Goal: Task Accomplishment & Management: Manage account settings

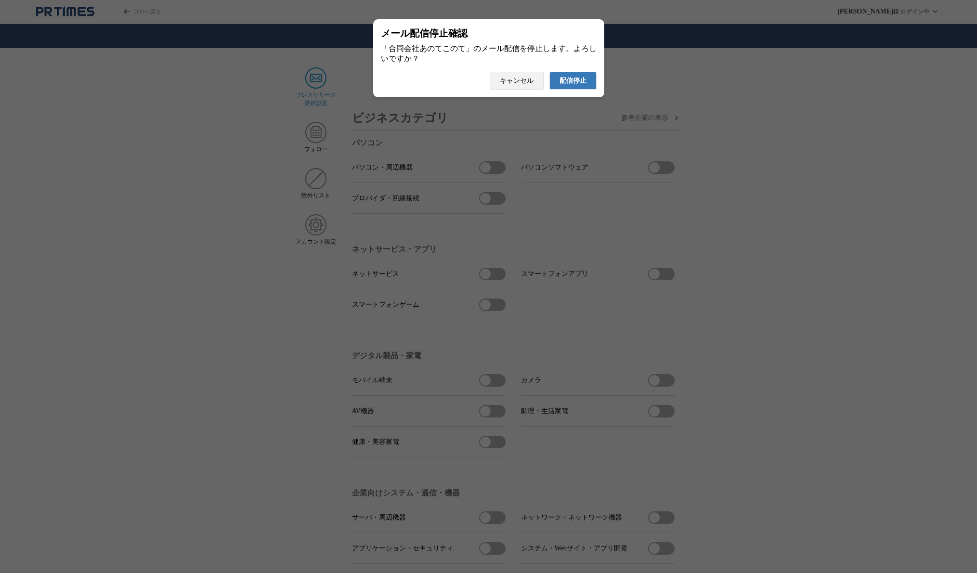
click at [577, 83] on span "配信停止" at bounding box center [573, 81] width 27 height 9
click at [569, 81] on span "配信停止" at bounding box center [573, 81] width 27 height 9
click at [574, 83] on span "配信停止" at bounding box center [573, 81] width 27 height 9
click at [576, 85] on span "配信停止" at bounding box center [573, 81] width 27 height 9
click at [569, 83] on span "配信停止" at bounding box center [573, 81] width 27 height 9
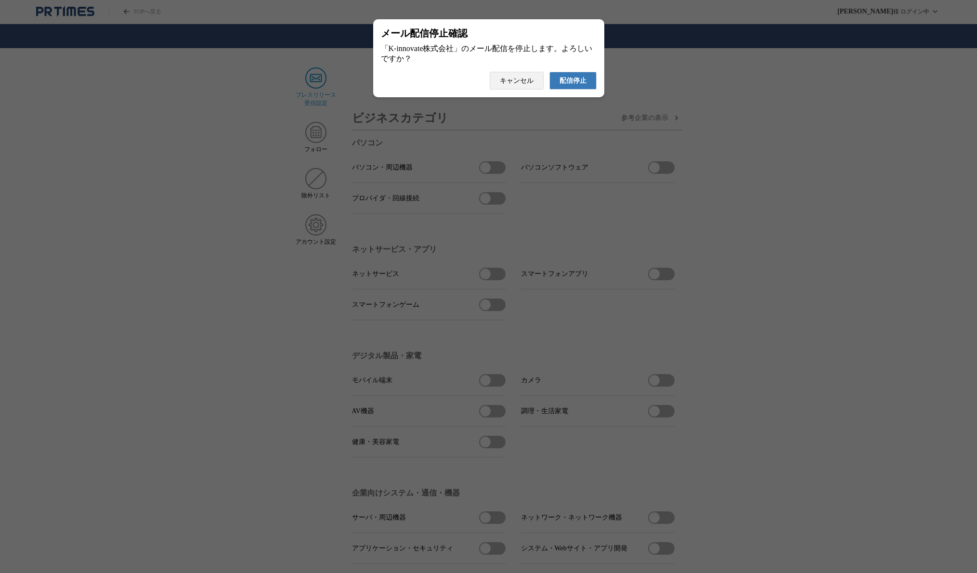
click at [573, 82] on span "配信停止" at bounding box center [573, 81] width 27 height 9
click at [567, 85] on span "配信停止" at bounding box center [573, 81] width 27 height 9
click at [571, 82] on span "配信停止" at bounding box center [573, 81] width 27 height 9
click at [575, 85] on span "配信停止" at bounding box center [573, 81] width 27 height 9
click at [569, 85] on span "配信停止" at bounding box center [573, 81] width 27 height 9
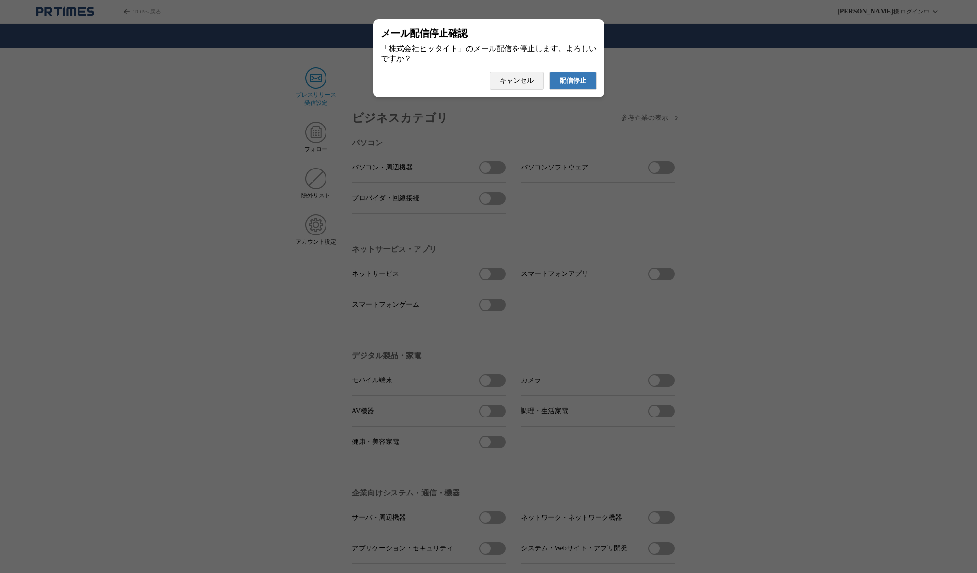
click at [569, 85] on span "配信停止" at bounding box center [573, 81] width 27 height 9
click at [560, 85] on span "配信停止" at bounding box center [573, 81] width 27 height 9
click at [566, 83] on span "配信停止" at bounding box center [573, 81] width 27 height 9
click at [575, 83] on span "配信停止" at bounding box center [573, 81] width 27 height 9
click at [587, 90] on button "配信停止" at bounding box center [572, 81] width 47 height 18
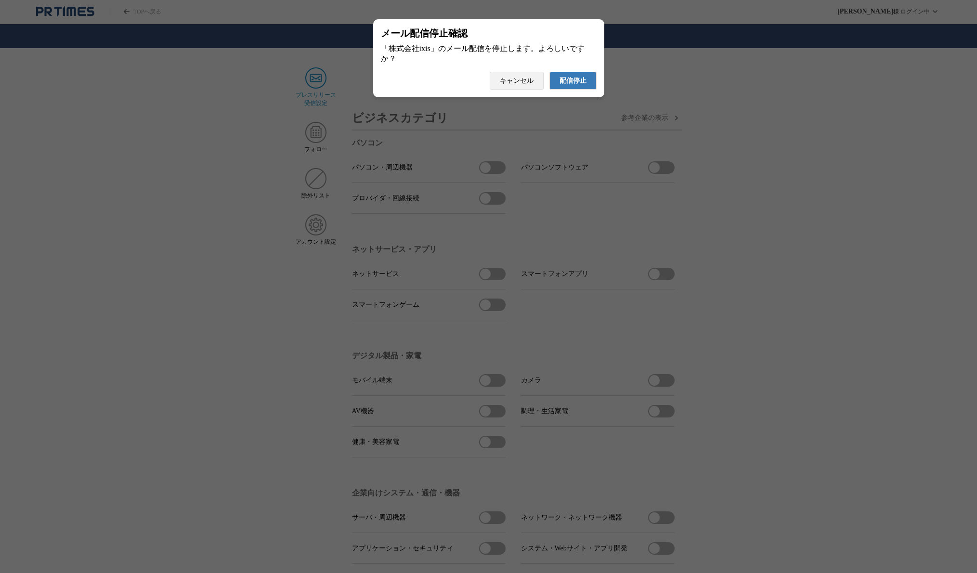
click at [588, 86] on button "配信停止" at bounding box center [572, 81] width 47 height 18
click at [585, 85] on span "配信停止" at bounding box center [573, 81] width 27 height 9
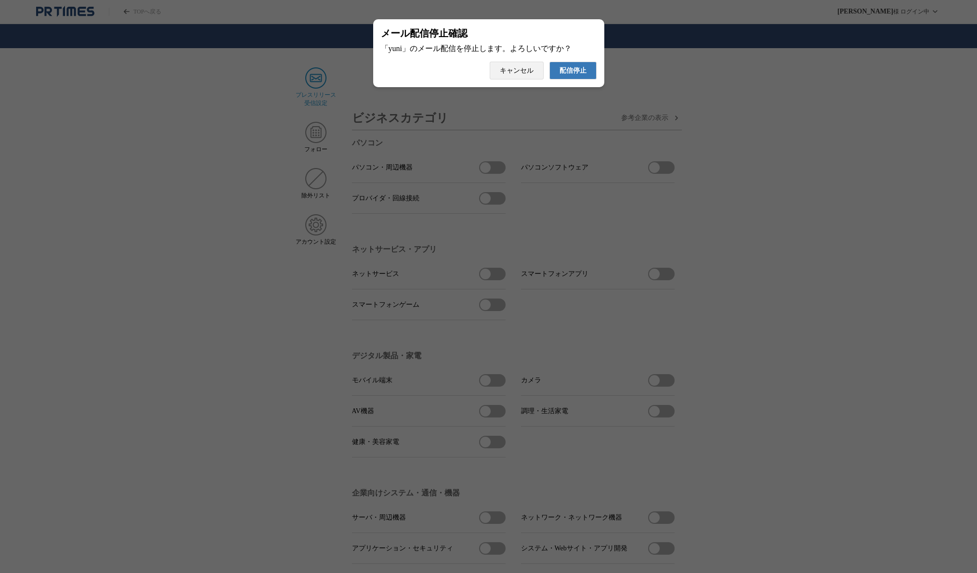
click at [580, 72] on span "配信停止" at bounding box center [573, 70] width 27 height 9
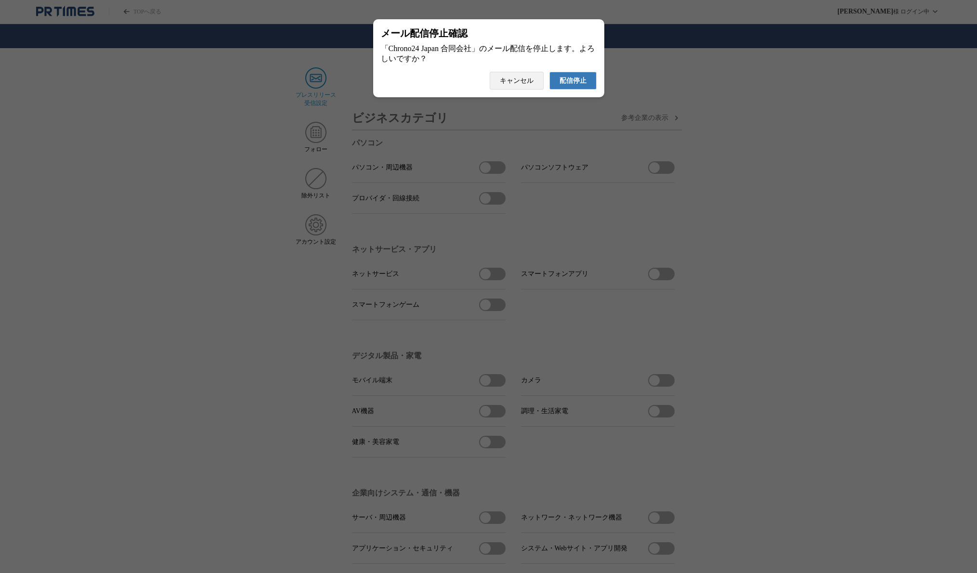
click at [575, 85] on span "配信停止" at bounding box center [573, 81] width 27 height 9
click at [567, 90] on button "配信停止" at bounding box center [572, 81] width 47 height 18
click at [578, 75] on span "配信停止" at bounding box center [573, 70] width 27 height 9
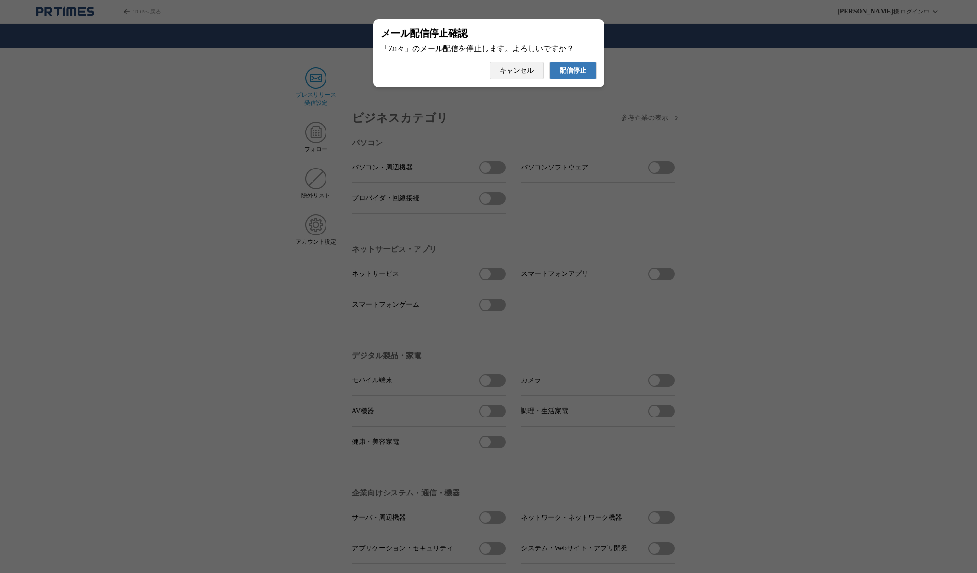
click at [581, 75] on span "配信停止" at bounding box center [573, 70] width 27 height 9
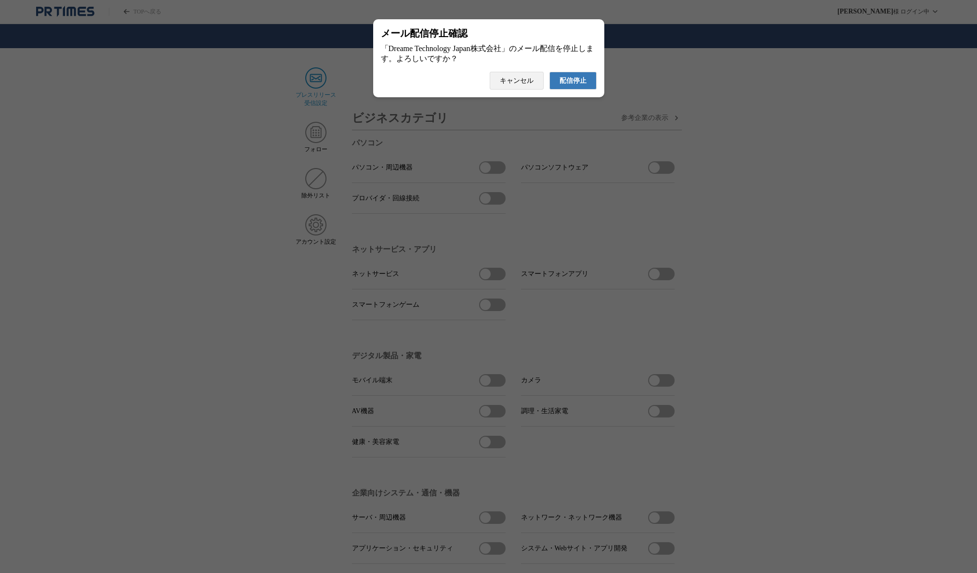
click at [571, 85] on span "配信停止" at bounding box center [573, 81] width 27 height 9
click at [562, 85] on span "配信停止" at bounding box center [573, 81] width 27 height 9
click at [579, 81] on span "配信停止" at bounding box center [573, 81] width 27 height 9
click at [568, 85] on span "配信停止" at bounding box center [573, 81] width 27 height 9
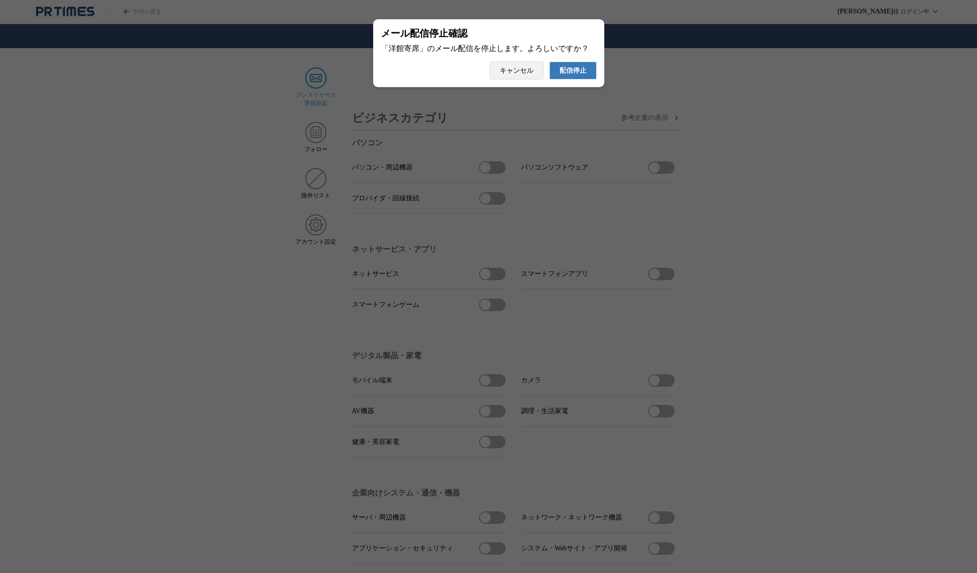
click at [567, 69] on span "配信停止" at bounding box center [573, 70] width 27 height 9
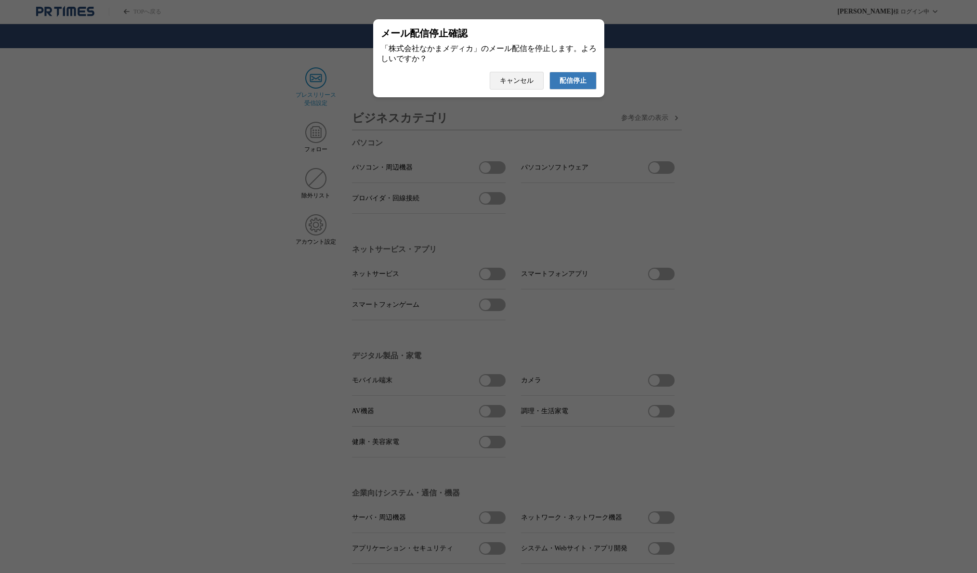
click at [562, 82] on span "配信停止" at bounding box center [573, 81] width 27 height 9
click at [572, 85] on span "配信停止" at bounding box center [573, 81] width 27 height 9
click at [571, 85] on span "配信停止" at bounding box center [573, 81] width 27 height 9
drag, startPoint x: 581, startPoint y: 85, endPoint x: 557, endPoint y: 85, distance: 24.1
click at [581, 85] on span "配信停止" at bounding box center [573, 81] width 27 height 9
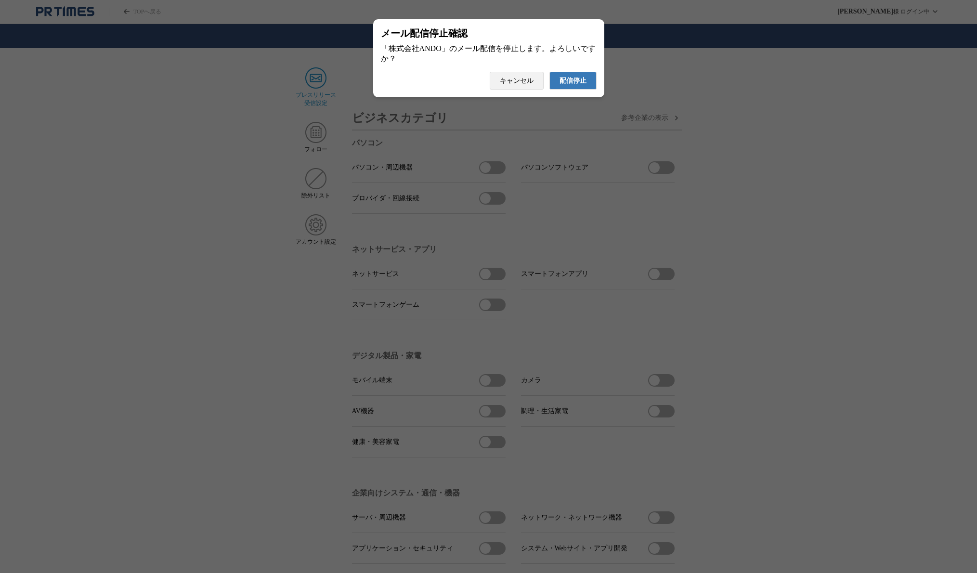
click at [573, 84] on span "配信停止" at bounding box center [573, 81] width 27 height 9
click at [571, 84] on span "配信停止" at bounding box center [573, 81] width 27 height 9
click at [569, 75] on span "配信停止" at bounding box center [573, 70] width 27 height 9
click at [582, 84] on span "配信停止" at bounding box center [573, 81] width 27 height 9
click at [581, 85] on span "配信停止" at bounding box center [573, 81] width 27 height 9
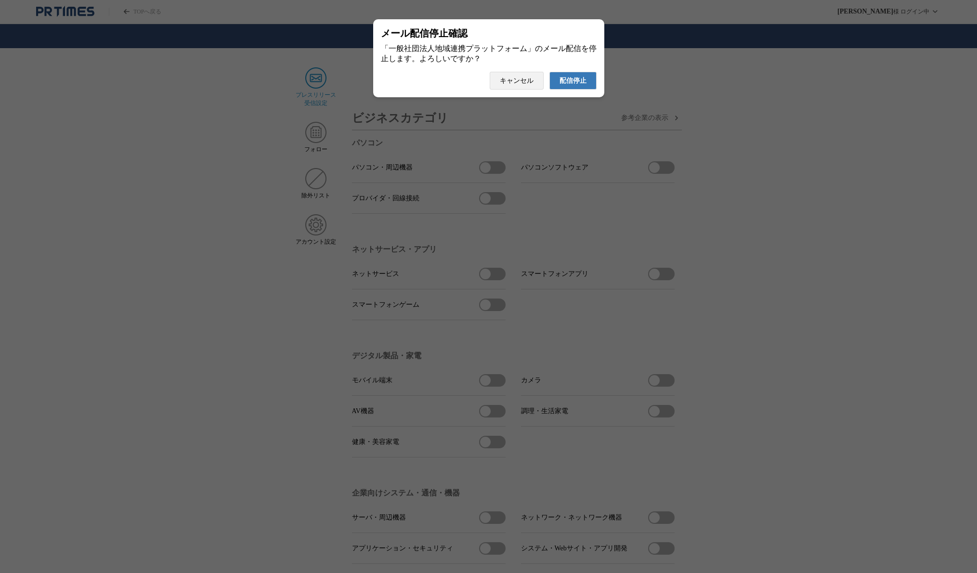
click at [568, 85] on span "配信停止" at bounding box center [573, 81] width 27 height 9
click at [573, 85] on span "配信停止" at bounding box center [573, 81] width 27 height 9
click at [561, 85] on span "配信停止" at bounding box center [573, 81] width 27 height 9
click at [573, 85] on span "配信停止" at bounding box center [573, 81] width 27 height 9
click at [576, 77] on span "配信停止" at bounding box center [573, 81] width 27 height 9
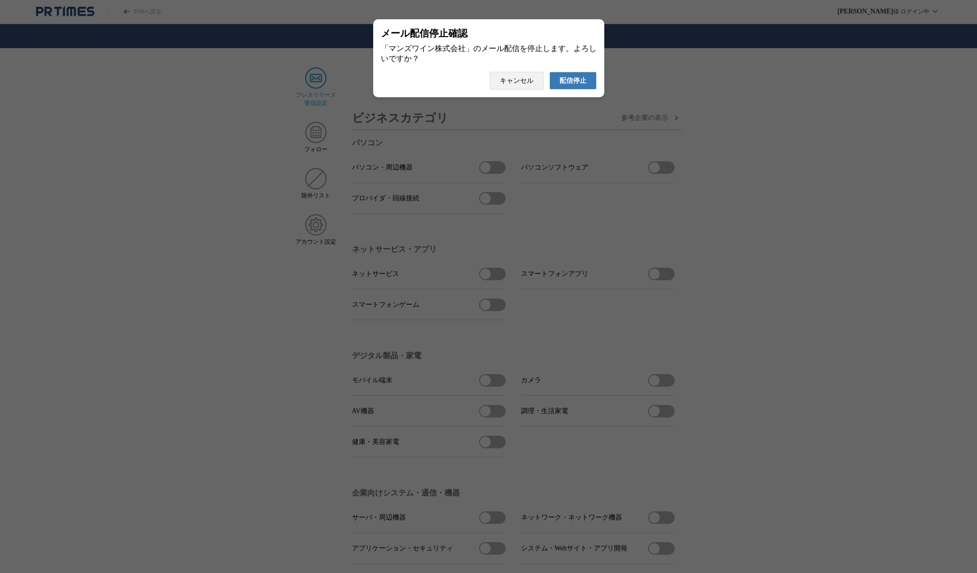
click at [571, 85] on span "配信停止" at bounding box center [573, 81] width 27 height 9
click at [576, 85] on span "配信停止" at bounding box center [573, 81] width 27 height 9
click at [524, 85] on span "キャンセル" at bounding box center [517, 81] width 34 height 9
click at [582, 85] on span "配信停止" at bounding box center [573, 81] width 27 height 9
click at [578, 85] on span "配信停止" at bounding box center [573, 81] width 27 height 9
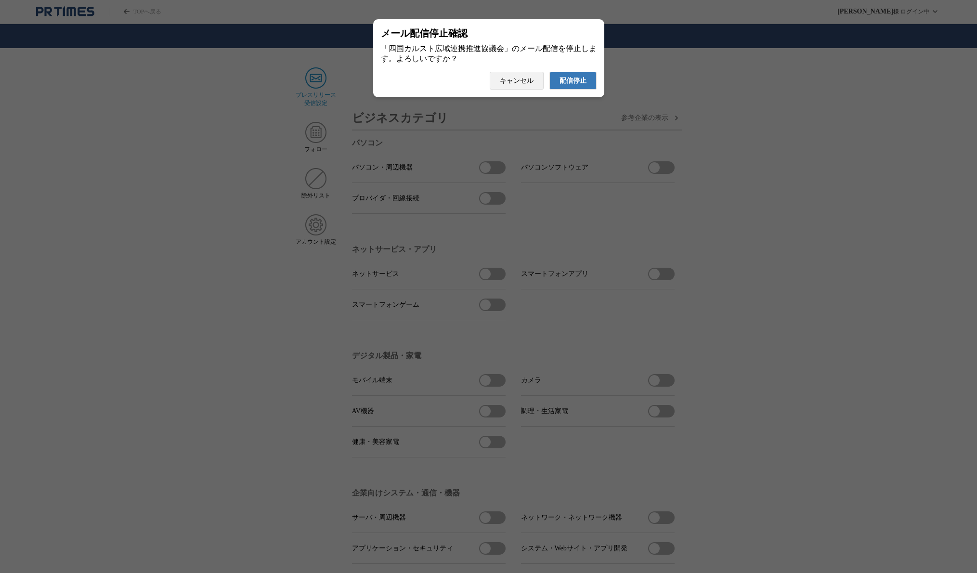
click at [558, 85] on button "配信停止" at bounding box center [572, 81] width 47 height 18
click at [575, 85] on span "配信停止" at bounding box center [573, 81] width 27 height 9
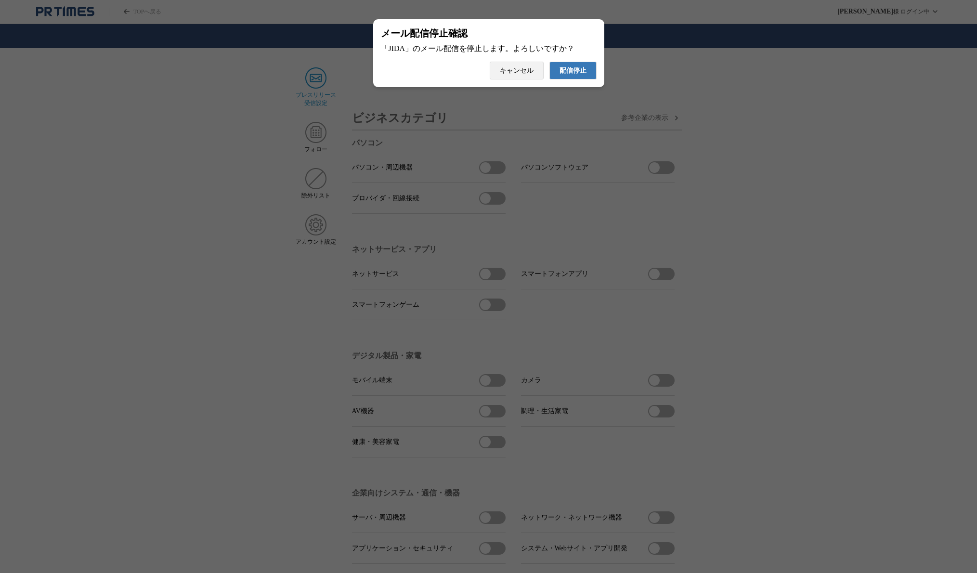
click at [574, 75] on span "配信停止" at bounding box center [573, 70] width 27 height 9
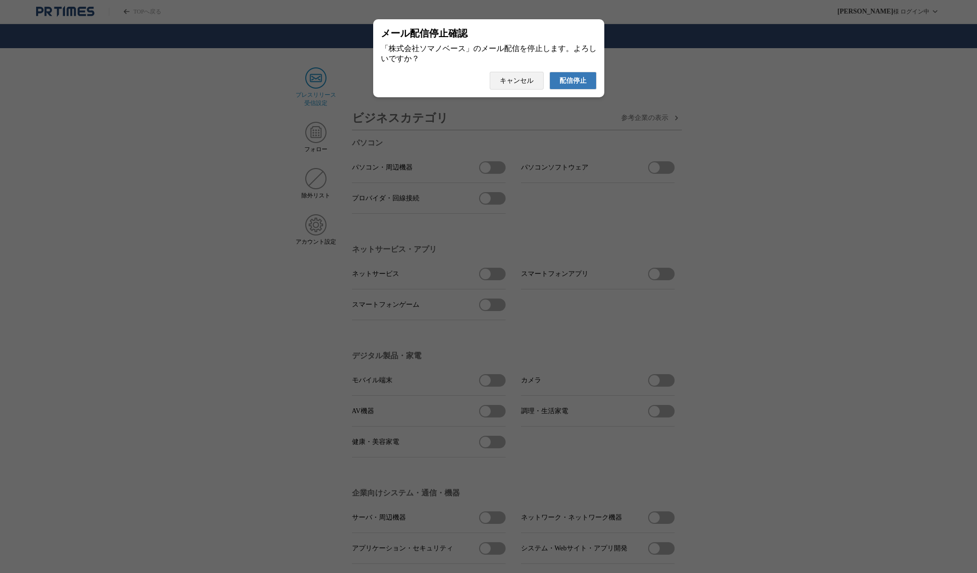
click at [567, 85] on span "配信停止" at bounding box center [573, 81] width 27 height 9
click at [582, 85] on span "配信停止" at bounding box center [573, 81] width 27 height 9
click at [571, 85] on span "配信停止" at bounding box center [573, 81] width 27 height 9
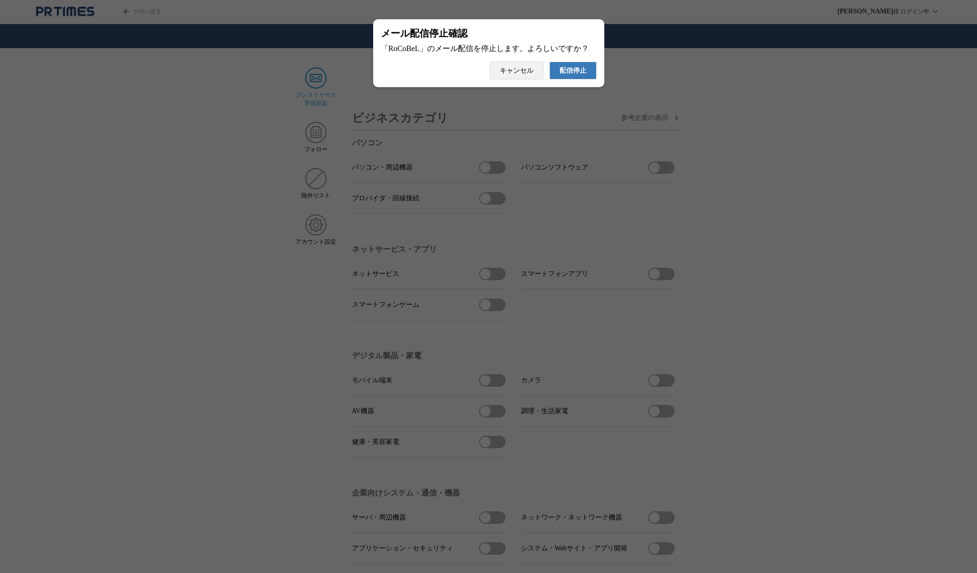
click at [570, 73] on span "配信停止" at bounding box center [573, 70] width 27 height 9
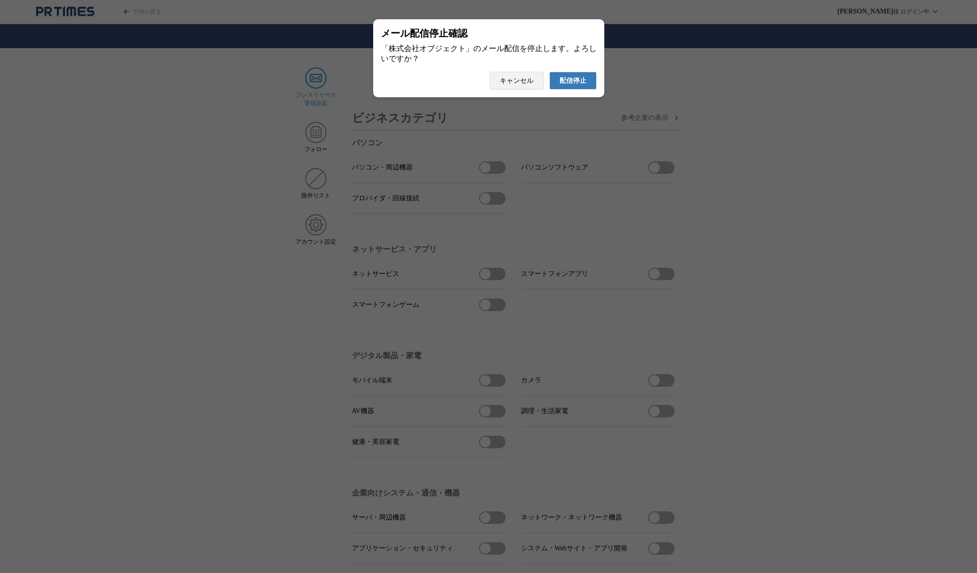
click at [569, 85] on span "配信停止" at bounding box center [573, 81] width 27 height 9
click at [586, 83] on span "配信停止" at bounding box center [573, 81] width 27 height 9
click at [572, 85] on span "配信停止" at bounding box center [573, 81] width 27 height 9
click at [571, 85] on span "配信停止" at bounding box center [573, 81] width 27 height 9
click at [581, 85] on span "配信停止" at bounding box center [573, 81] width 27 height 9
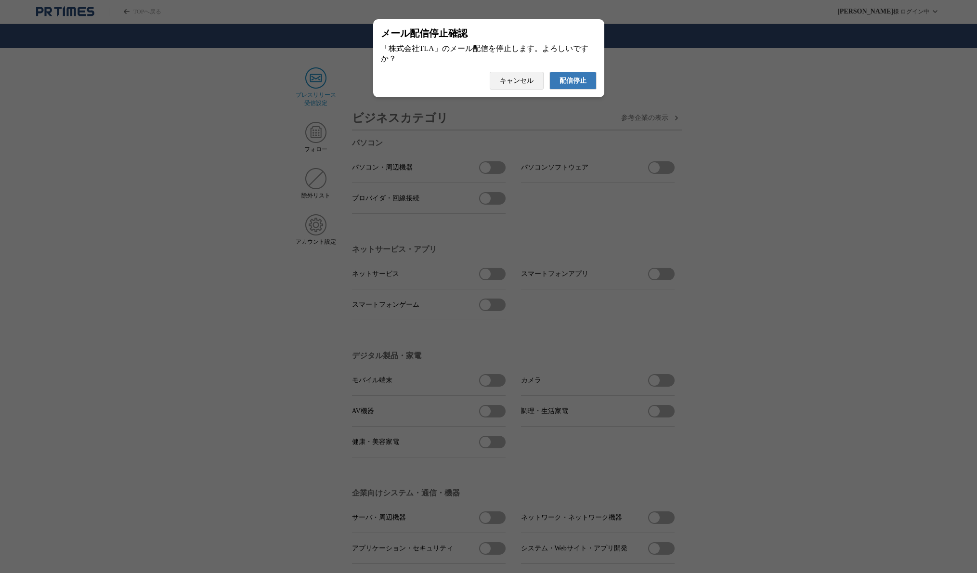
click at [581, 85] on span "配信停止" at bounding box center [573, 81] width 27 height 9
